Goal: Share content: Share content

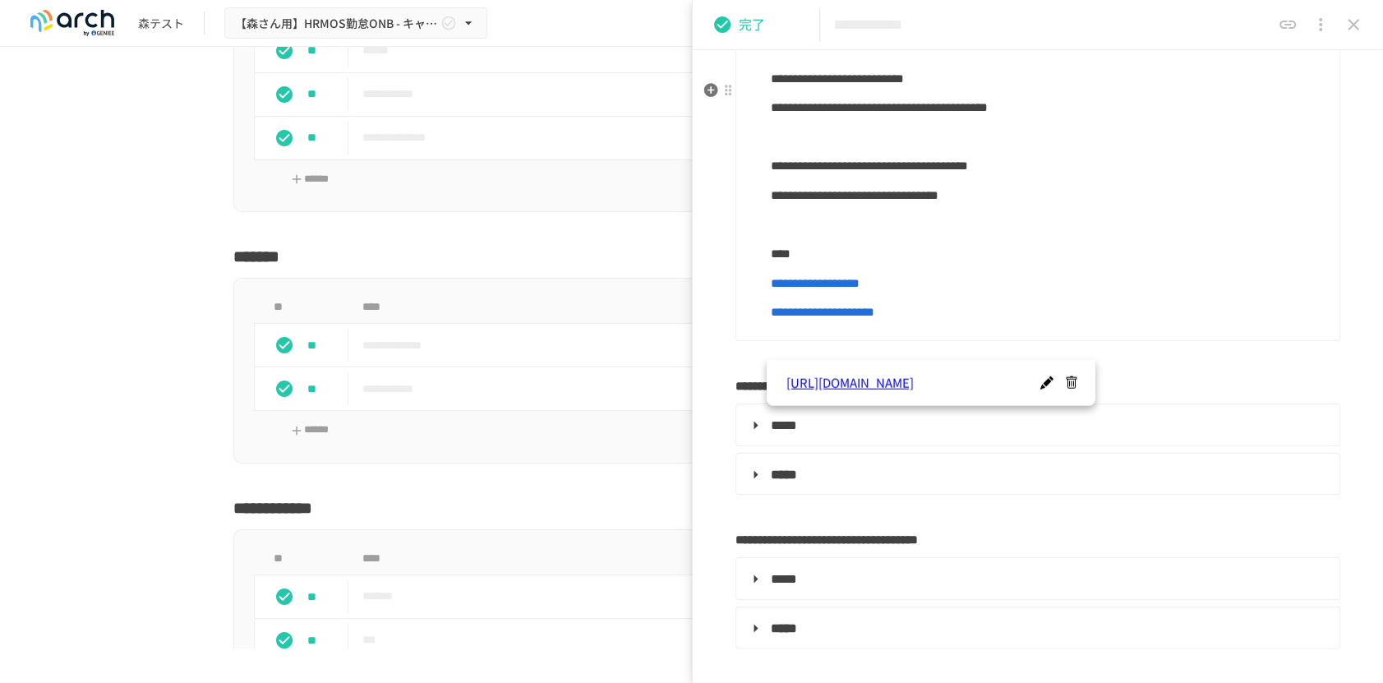
scroll to position [2486, 0]
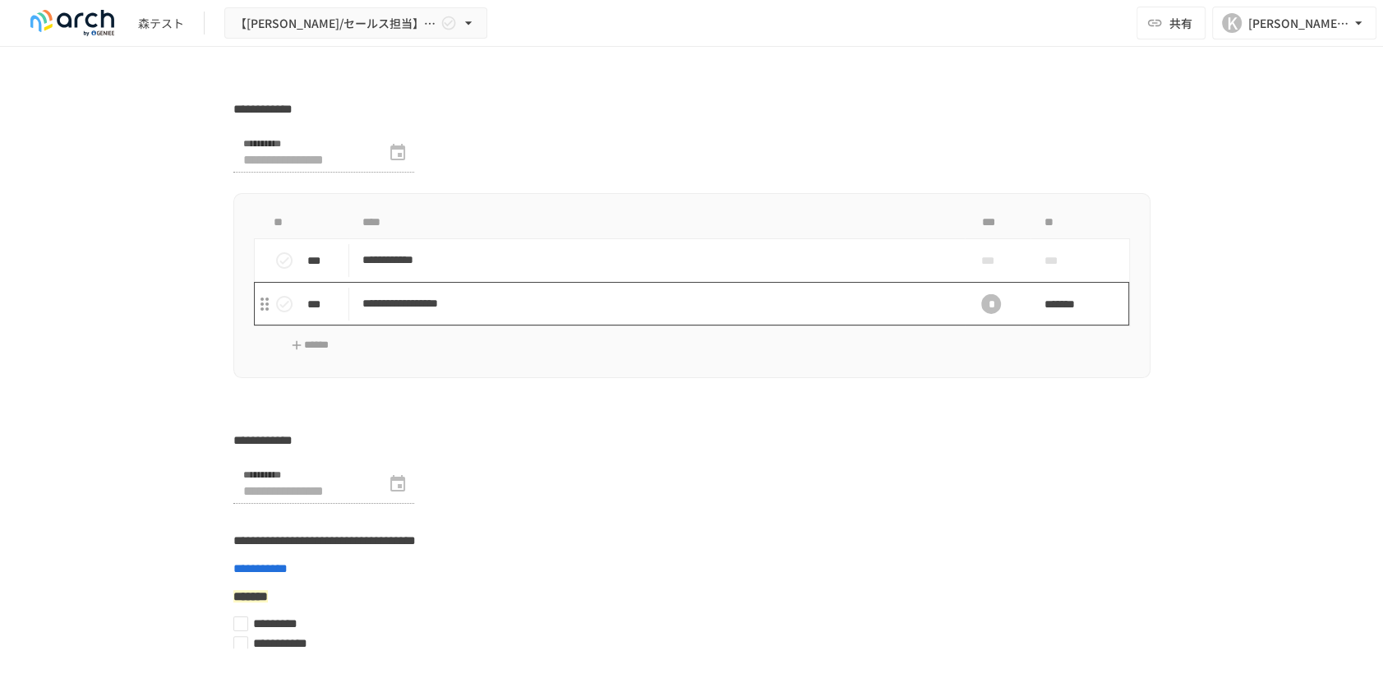
scroll to position [4174, 0]
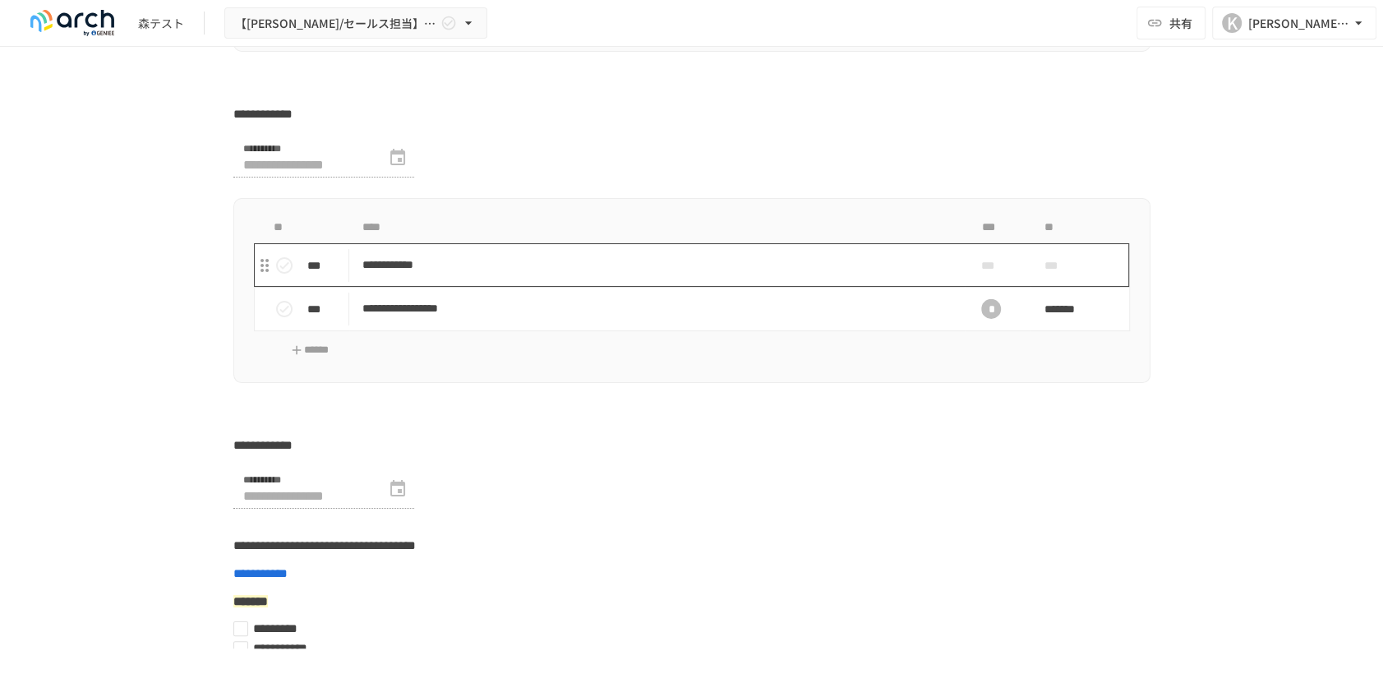
click at [404, 272] on p "**********" at bounding box center [657, 265] width 590 height 21
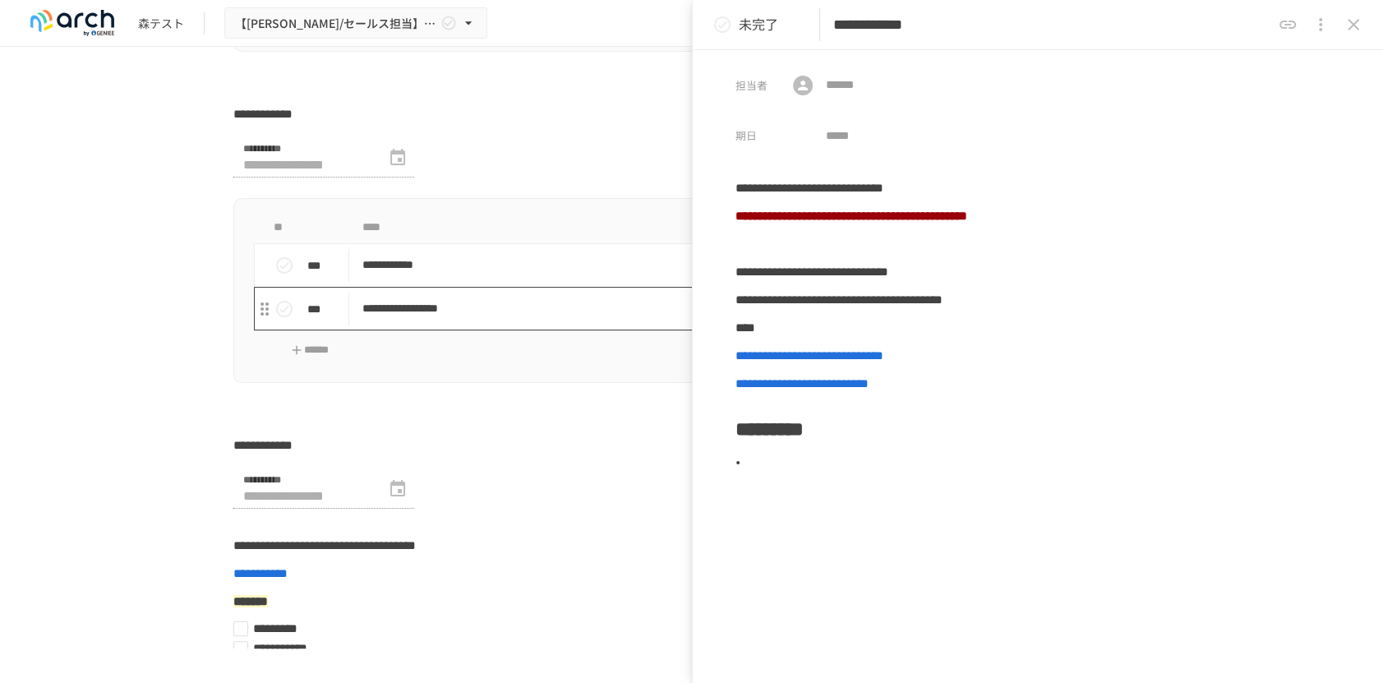
click at [438, 319] on p "**********" at bounding box center [657, 308] width 590 height 21
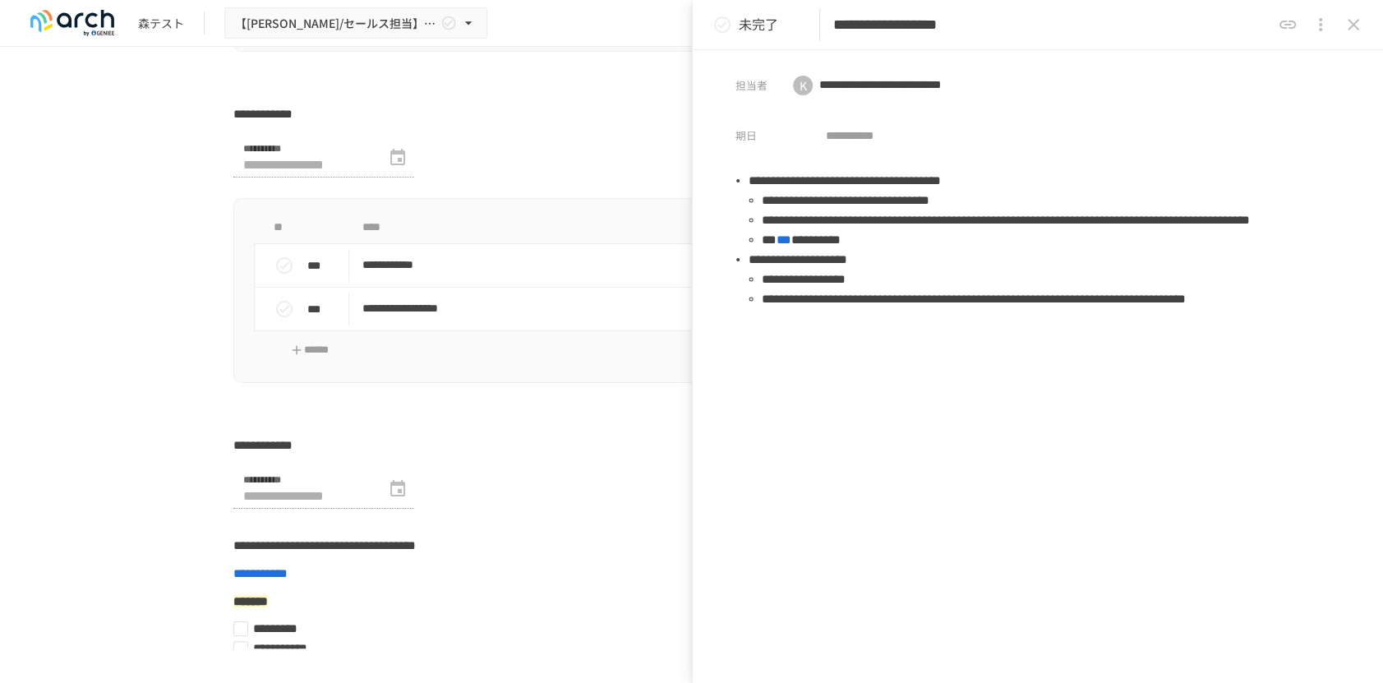
click at [1271, 30] on button "共有URLをコピー" at bounding box center [1287, 24] width 33 height 33
click at [1287, 27] on icon "共有URLをコピー" at bounding box center [1288, 25] width 20 height 20
click at [1357, 30] on icon "close drawer" at bounding box center [1353, 25] width 20 height 20
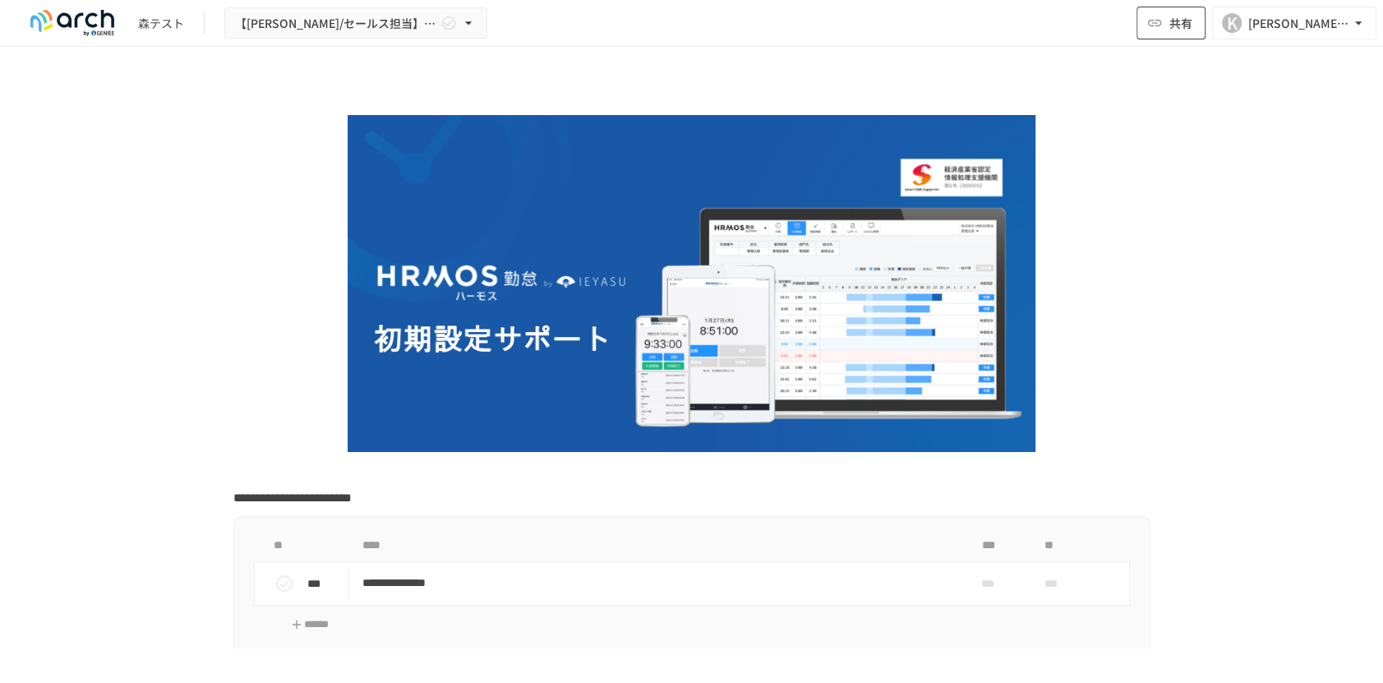
click at [1185, 10] on button "共有" at bounding box center [1170, 23] width 69 height 33
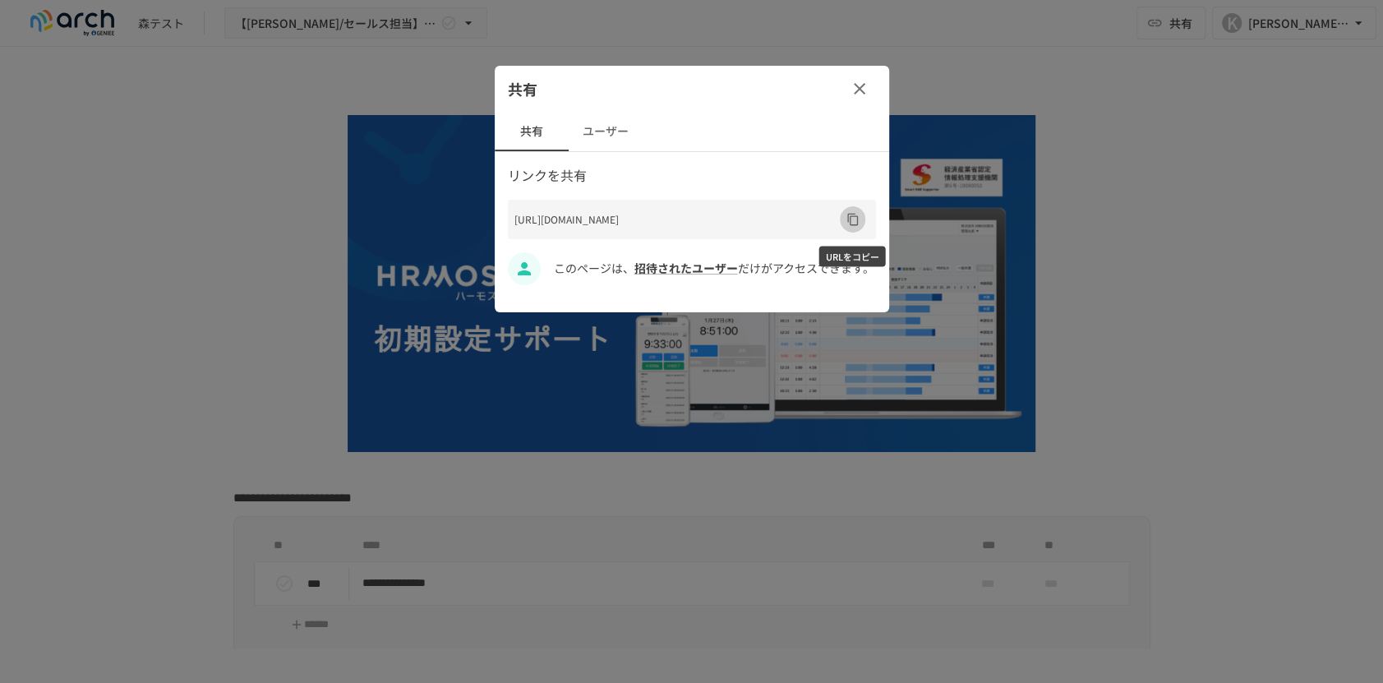
click at [855, 220] on icon "URLをコピー" at bounding box center [852, 219] width 13 height 13
click at [850, 92] on icon "button" at bounding box center [860, 89] width 20 height 20
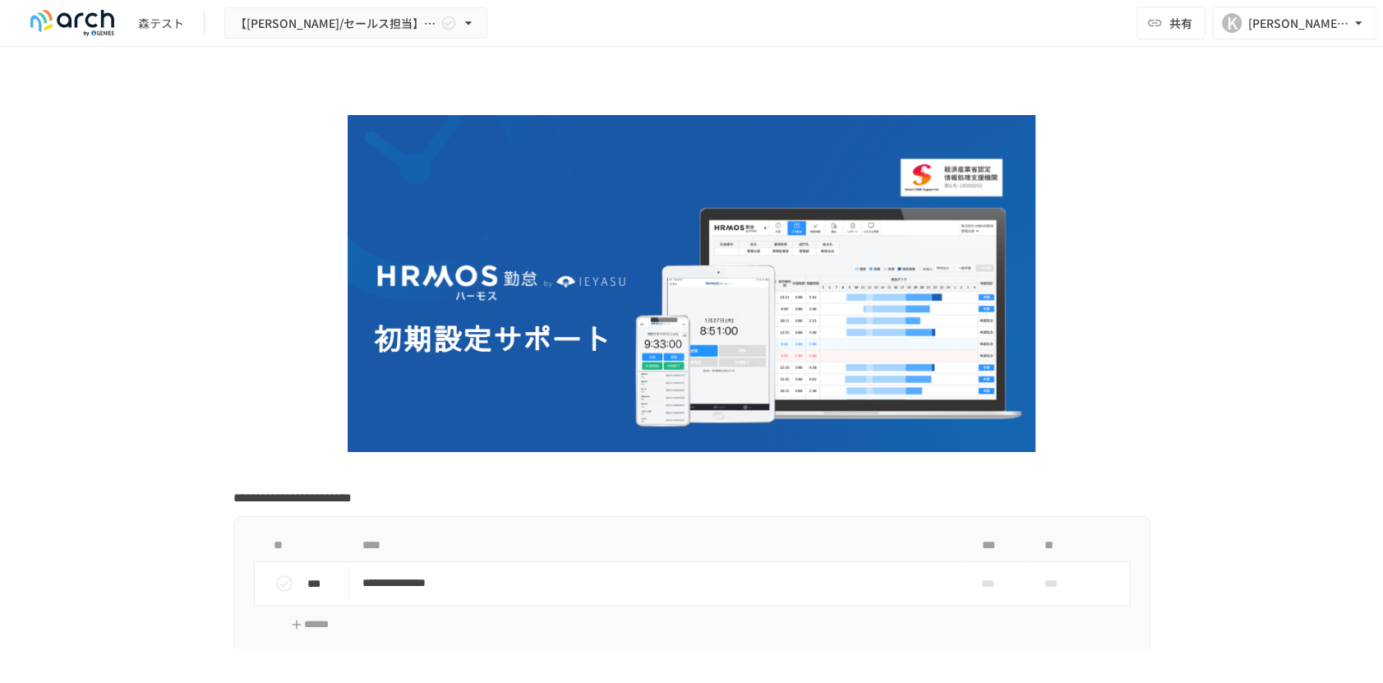
scroll to position [53, 0]
